Goal: Transaction & Acquisition: Book appointment/travel/reservation

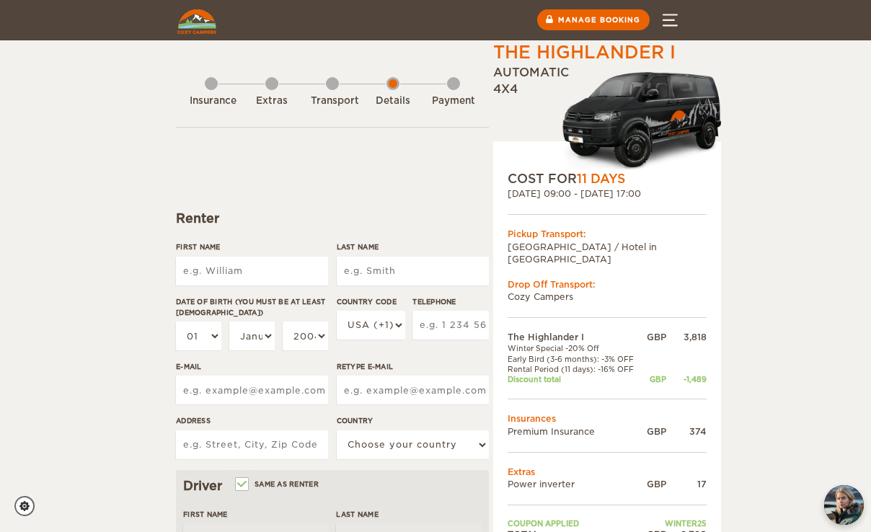
click at [663, 14] on button "Menu" at bounding box center [670, 20] width 50 height 40
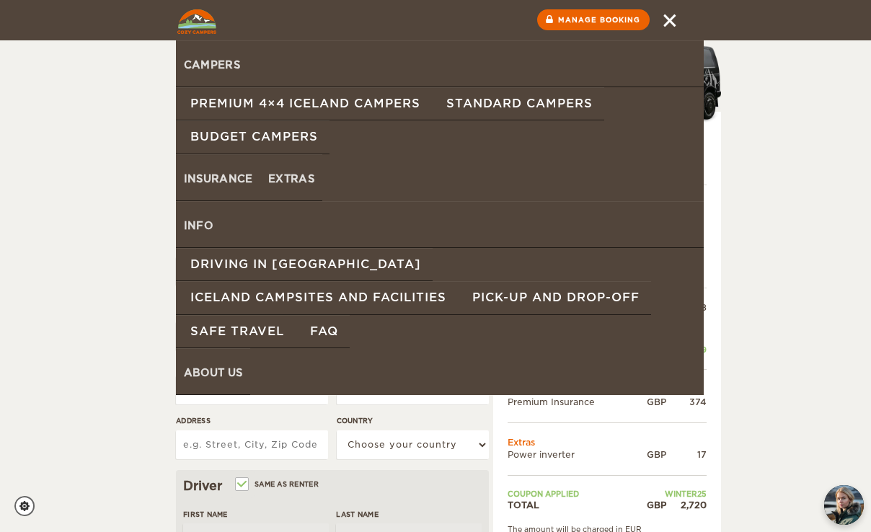
click at [200, 21] on img at bounding box center [196, 21] width 39 height 25
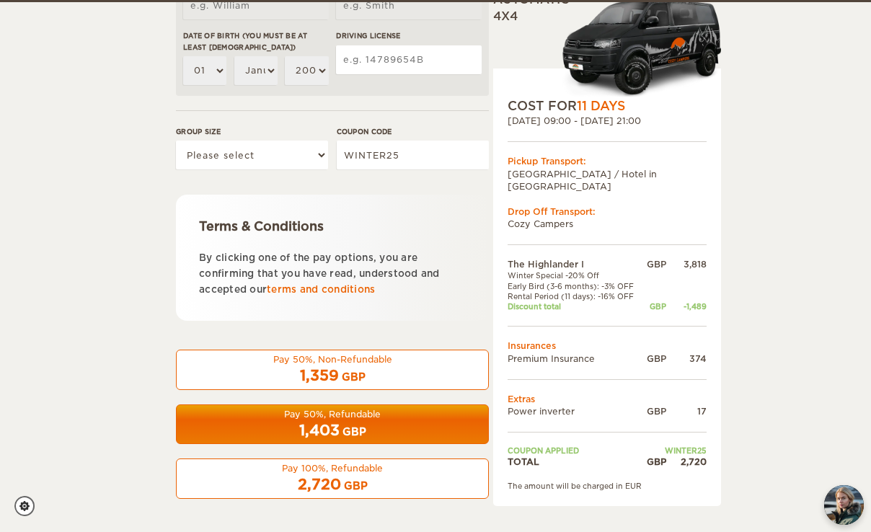
scroll to position [532, 0]
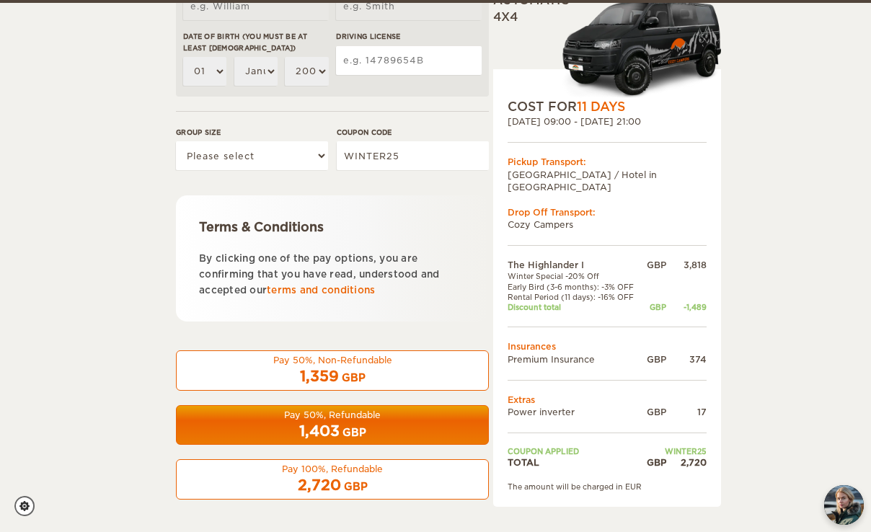
click at [445, 429] on div "1,403 GBP" at bounding box center [332, 431] width 294 height 21
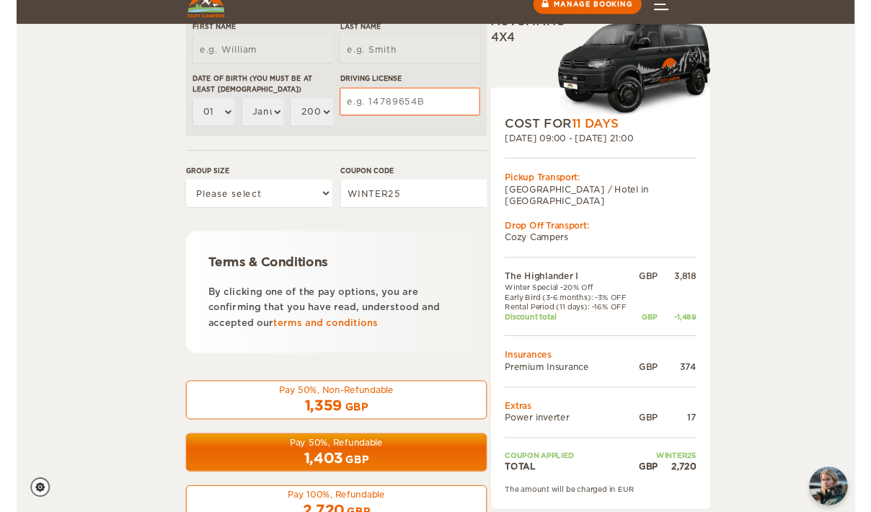
scroll to position [515, 0]
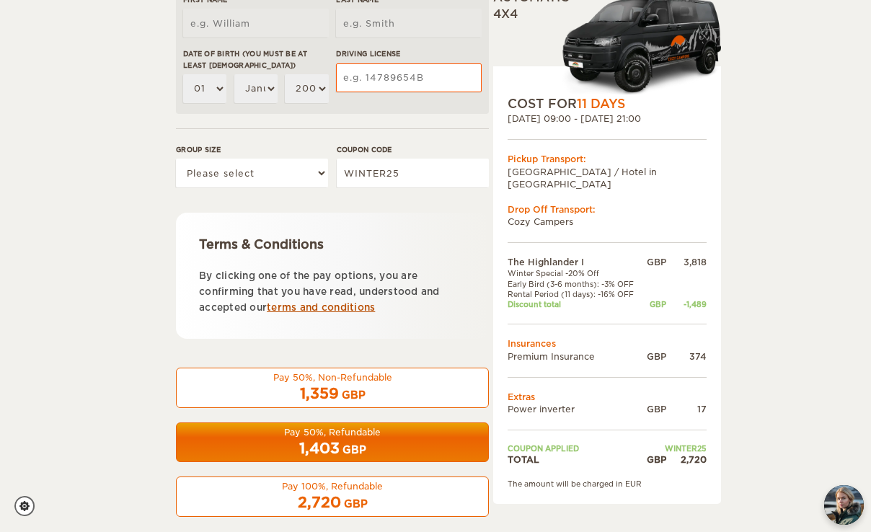
click at [338, 309] on link "terms and conditions" at bounding box center [321, 307] width 108 height 11
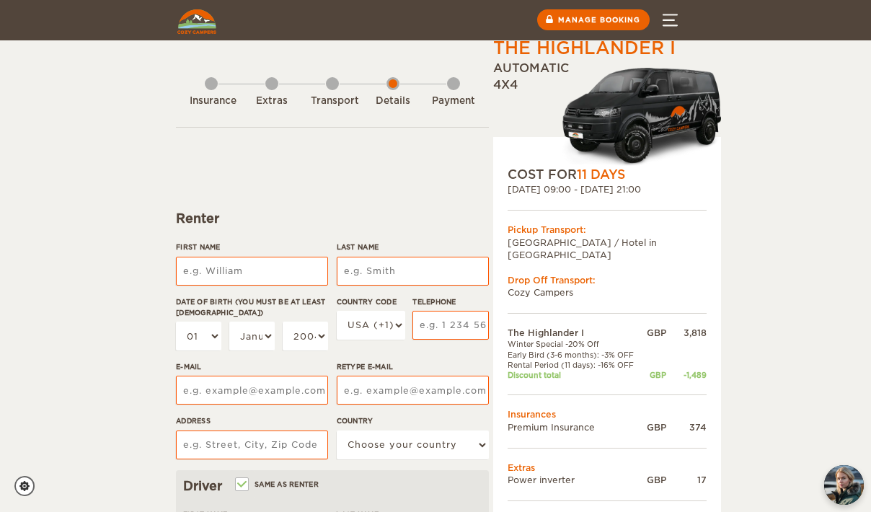
scroll to position [0, 0]
